Goal: Book appointment/travel/reservation

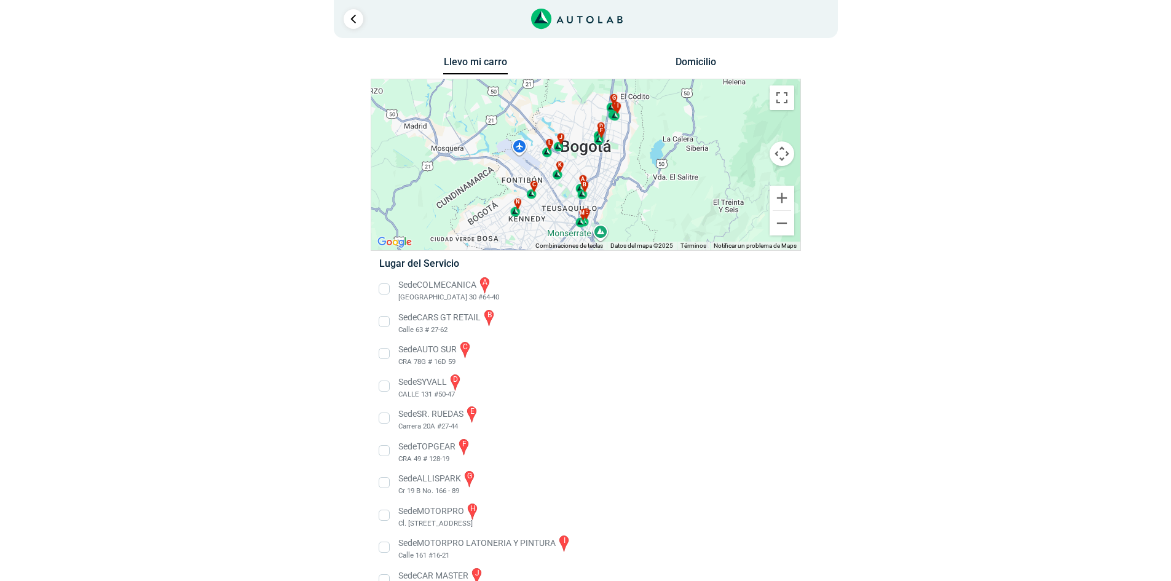
click at [384, 388] on li "Sede SYVALL d CALLE 131 #50-47" at bounding box center [585, 387] width 431 height 28
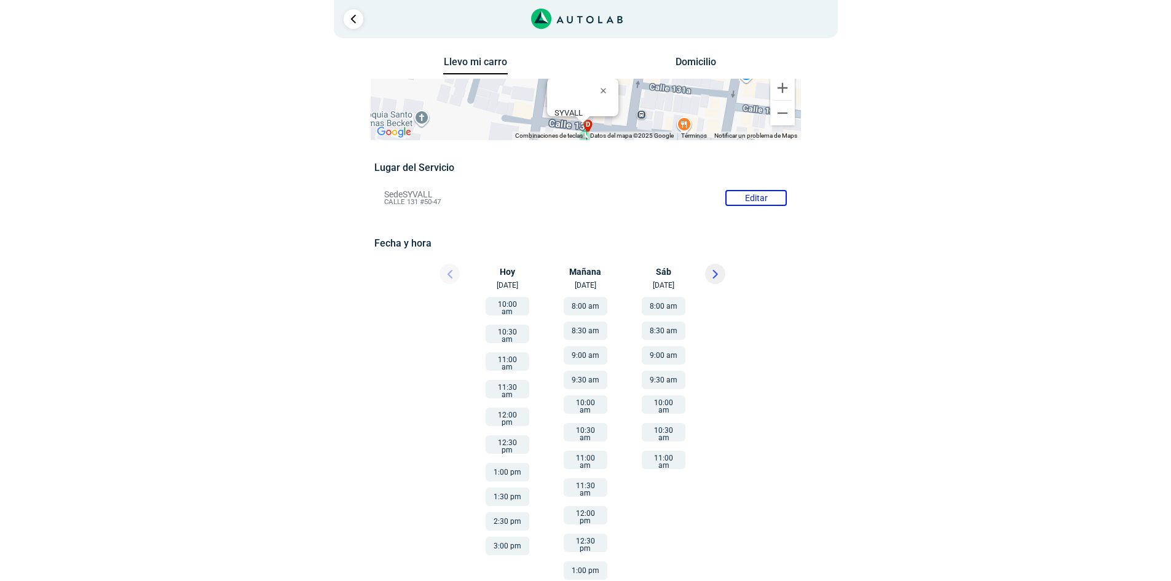
click at [657, 331] on button "8:30 am" at bounding box center [664, 331] width 44 height 18
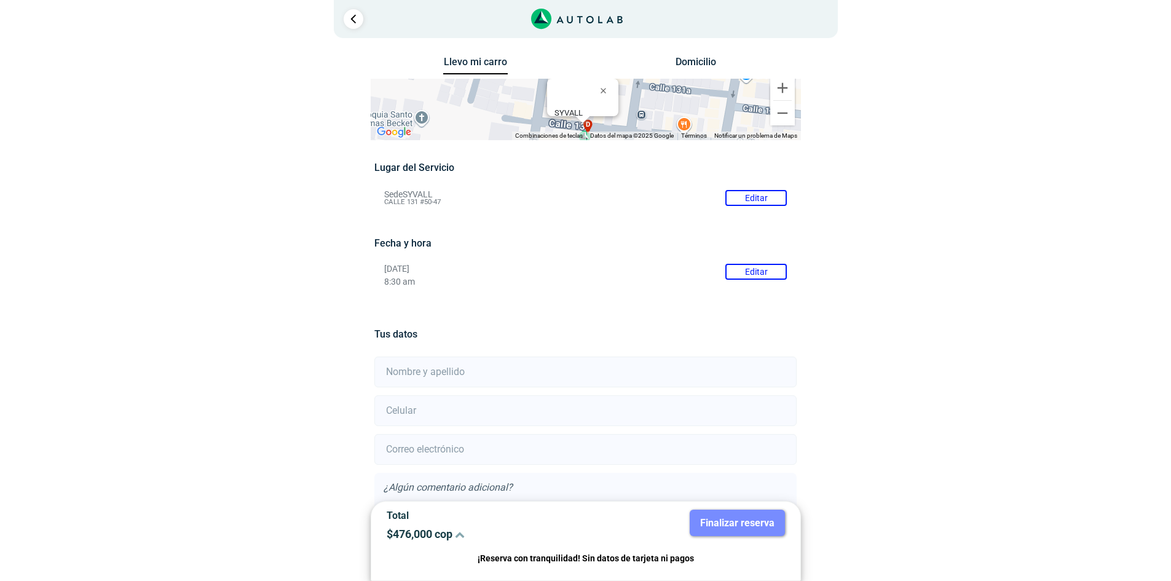
scroll to position [87, 0]
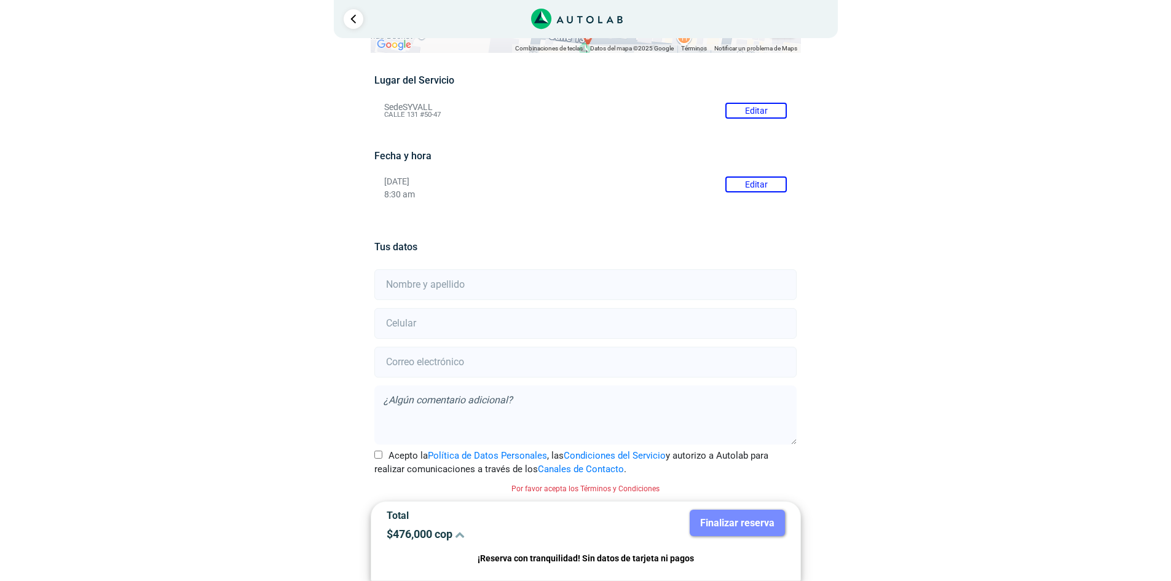
click at [463, 277] on input "text" at bounding box center [585, 284] width 422 height 31
type input "n"
type input "[PERSON_NAME]"
click at [539, 330] on input "number" at bounding box center [585, 323] width 422 height 31
type input "3163936908"
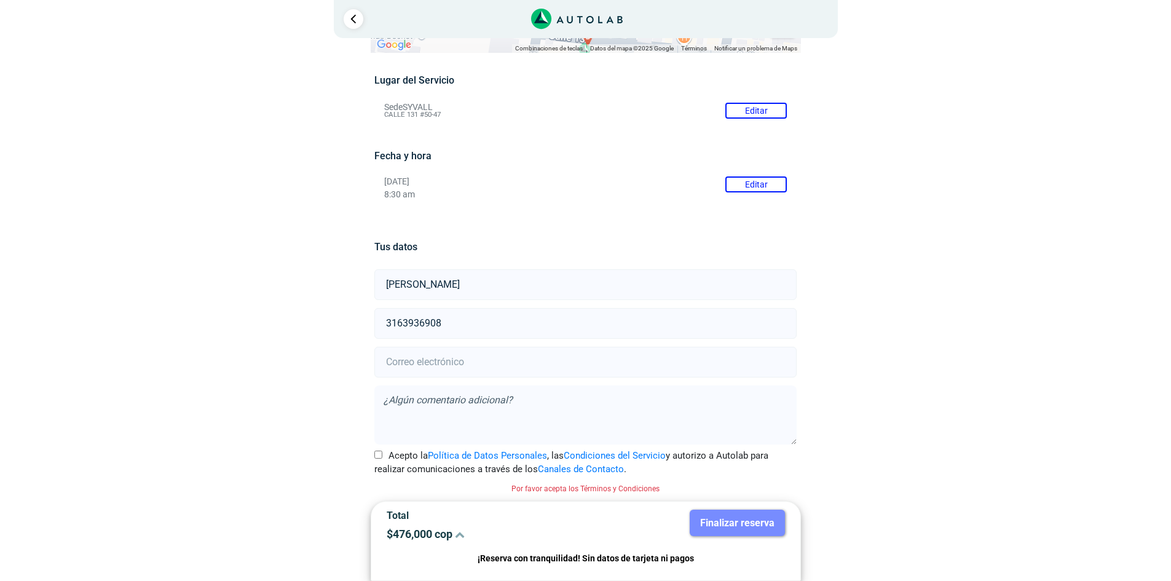
click at [477, 357] on input "email" at bounding box center [585, 362] width 422 height 31
type input "[EMAIL_ADDRESS][DOMAIN_NAME]"
click at [381, 457] on input "Acepto la Política de Datos Personales , las Condiciones del Servicio y autoriz…" at bounding box center [378, 455] width 8 height 8
checkbox input "true"
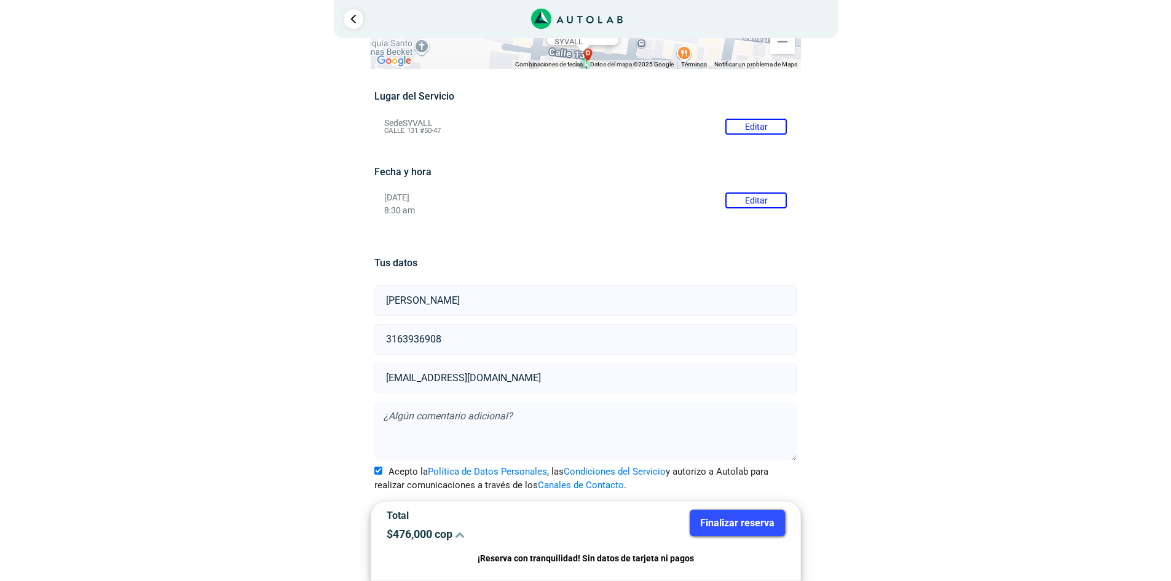
scroll to position [71, 0]
click at [761, 528] on button "Finalizar reserva" at bounding box center [737, 523] width 95 height 26
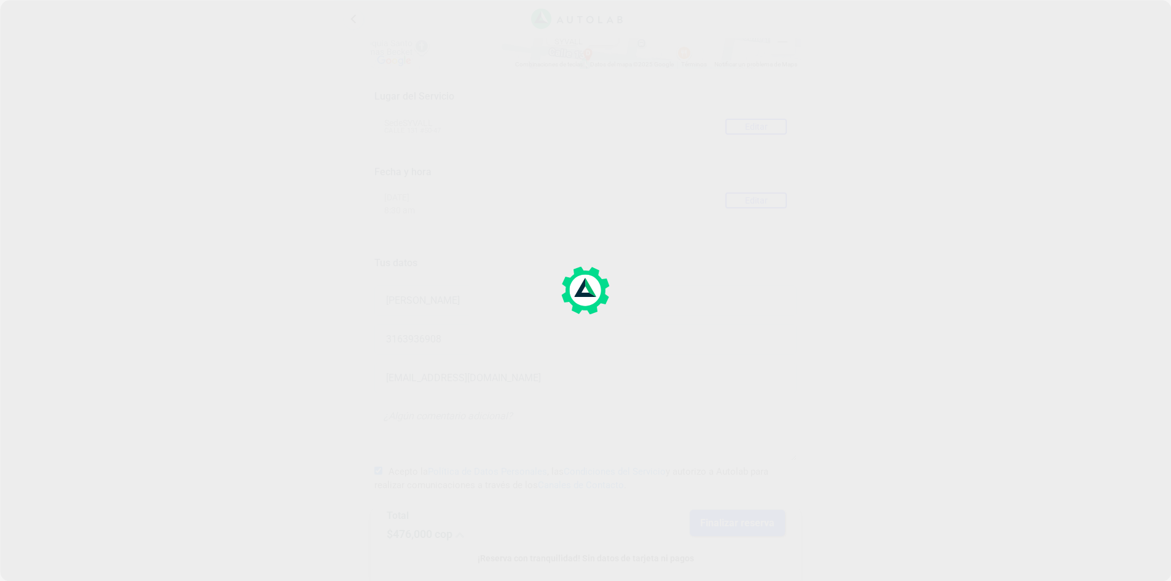
scroll to position [0, 0]
